Goal: Navigation & Orientation: Find specific page/section

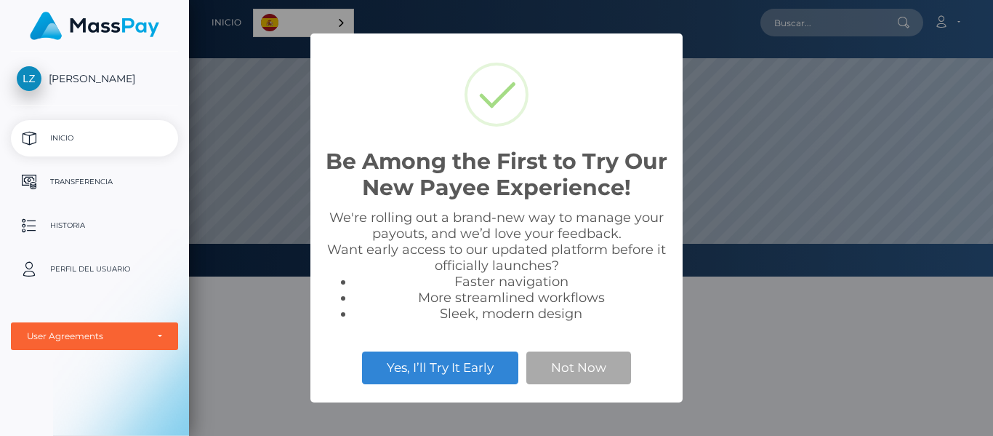
scroll to position [276, 804]
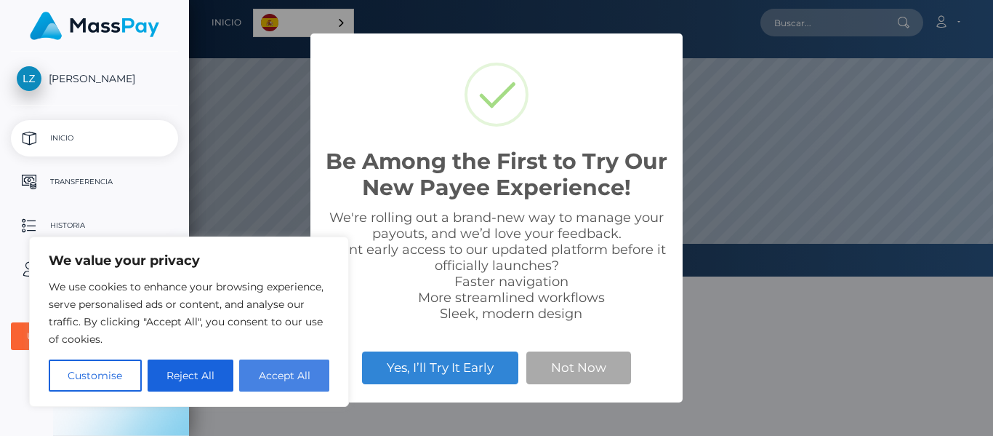
click at [265, 380] on button "Accept All" at bounding box center [284, 375] width 90 height 32
checkbox input "true"
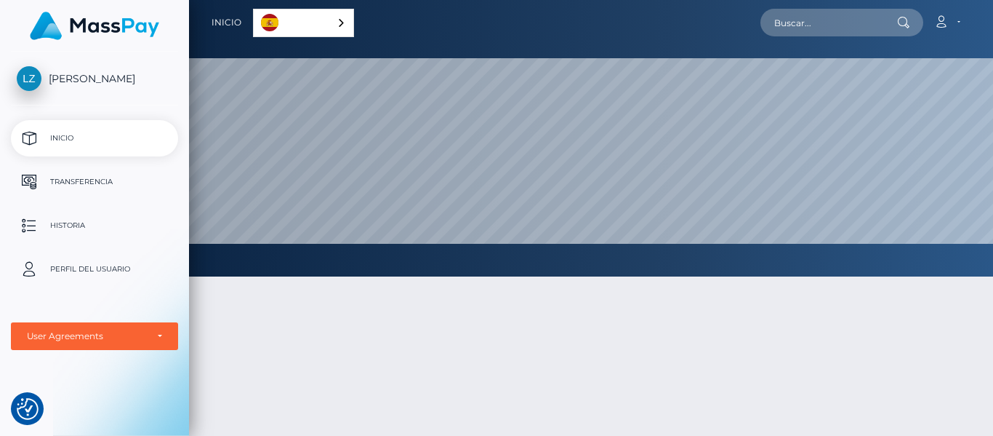
click at [332, 25] on div "Español" at bounding box center [303, 23] width 101 height 28
click at [311, 23] on link "Español" at bounding box center [305, 22] width 103 height 27
click at [106, 185] on p "Transferencia" at bounding box center [95, 182] width 156 height 22
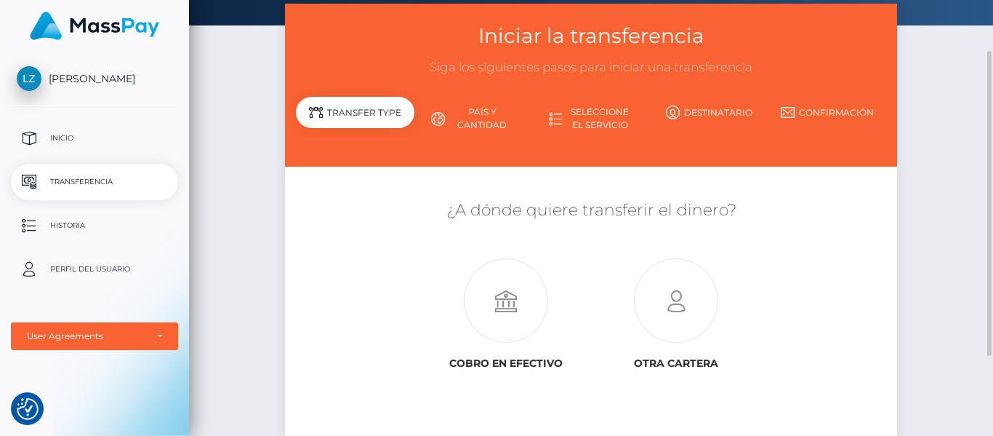
scroll to position [145, 0]
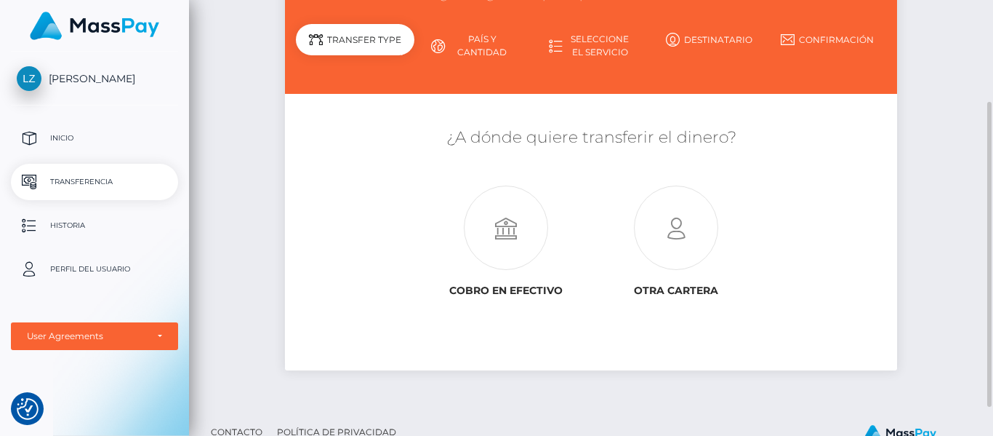
click at [923, 46] on div "Iniciar la transferencia Siga los siguientes pasos para iniciar una transferenc…" at bounding box center [591, 169] width 804 height 476
click at [109, 265] on p "Perfil del usuario" at bounding box center [95, 269] width 156 height 22
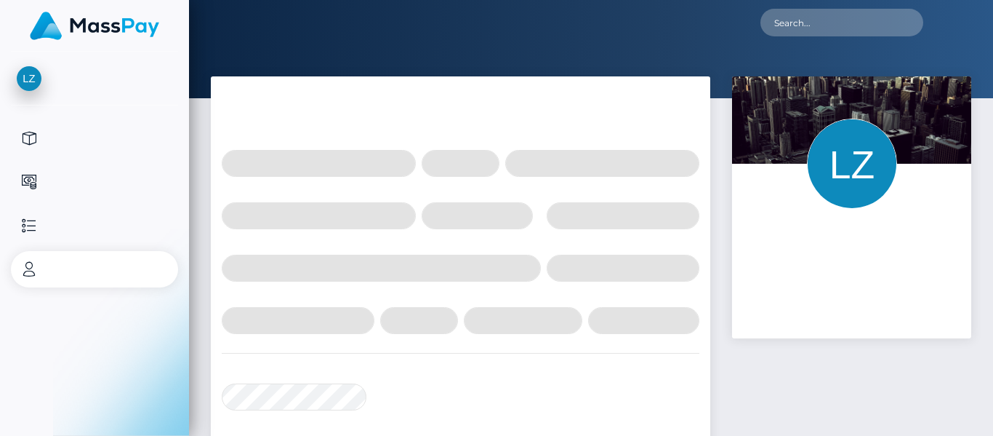
select select
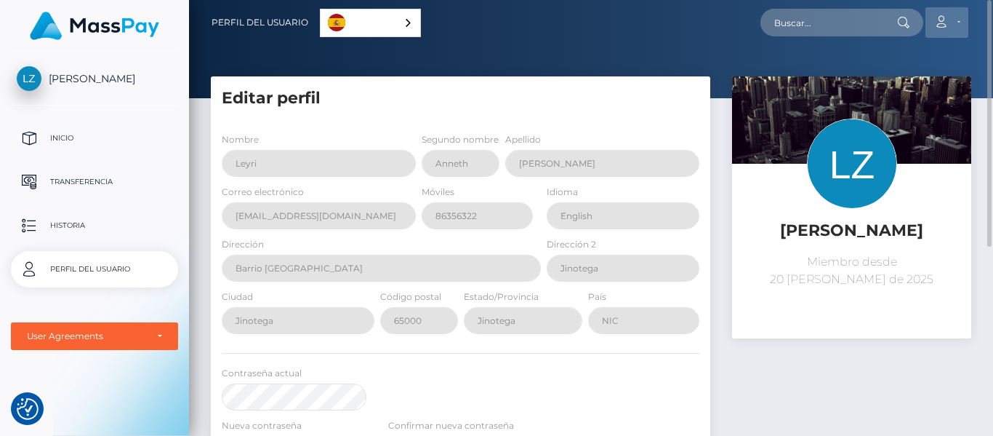
click at [947, 25] on icon at bounding box center [941, 22] width 15 height 12
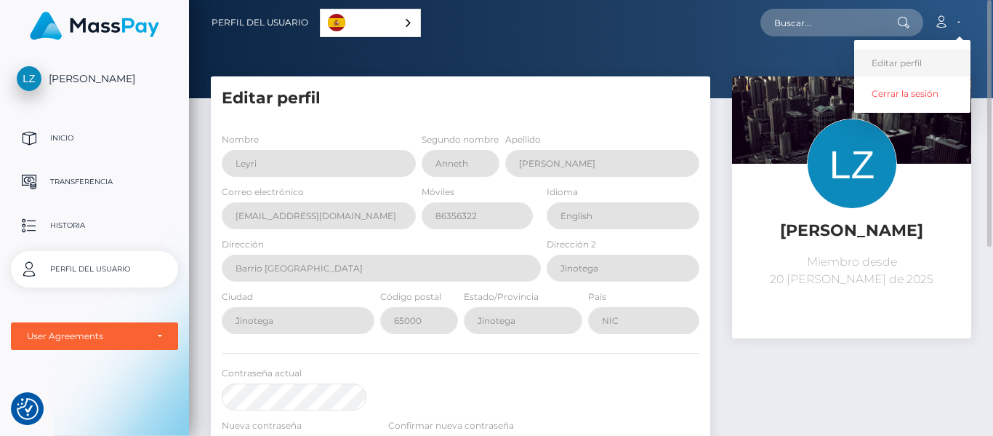
click at [931, 61] on link "Editar perfil" at bounding box center [913, 62] width 116 height 27
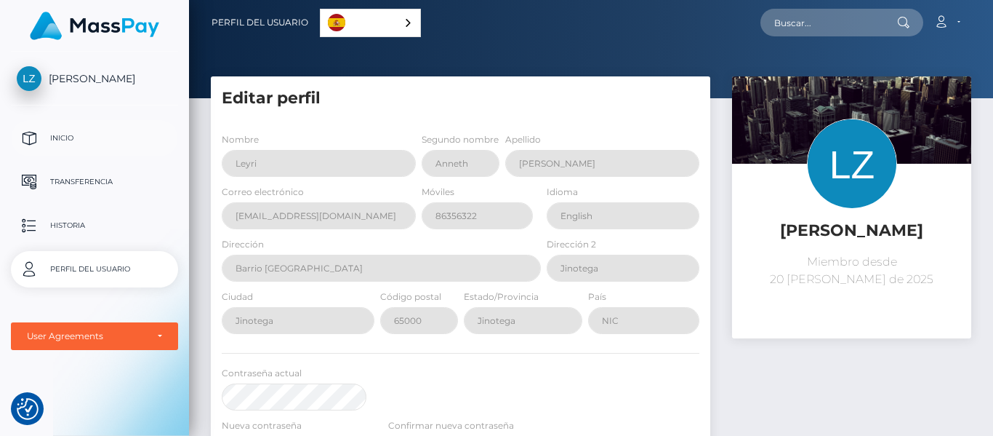
click at [73, 135] on p "Inicio" at bounding box center [95, 138] width 156 height 22
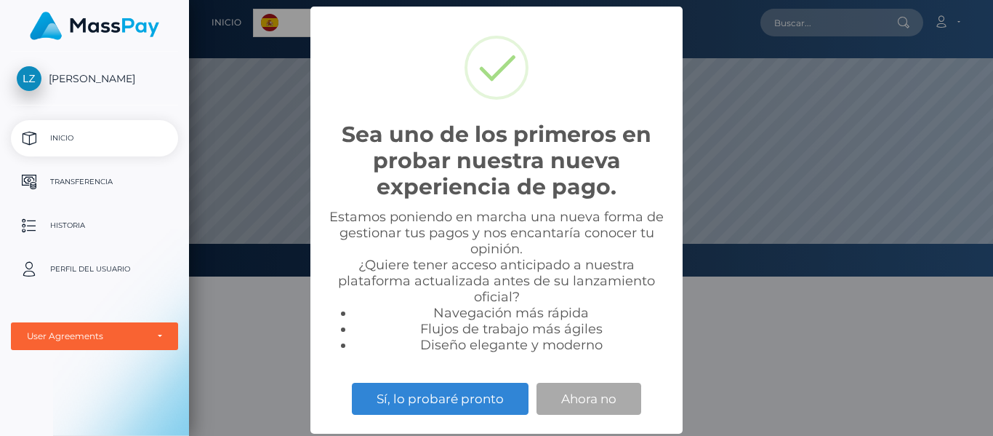
scroll to position [276, 804]
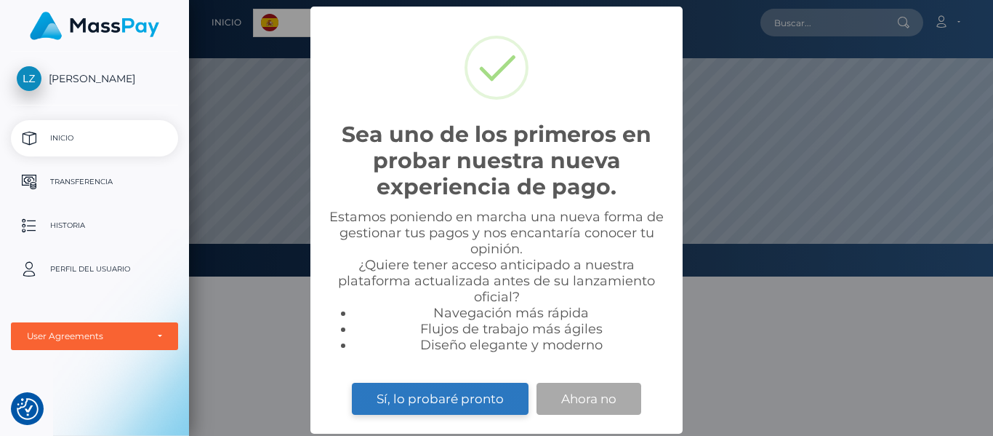
click at [465, 408] on button "Sí, lo probaré pronto" at bounding box center [440, 399] width 177 height 32
